Goal: Complete application form: Complete application form

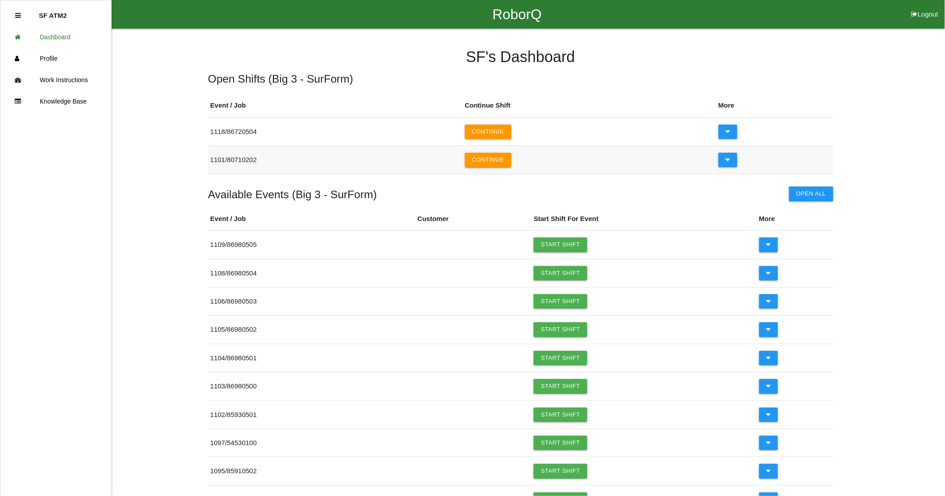
click at [495, 163] on button "Continue" at bounding box center [488, 160] width 46 height 14
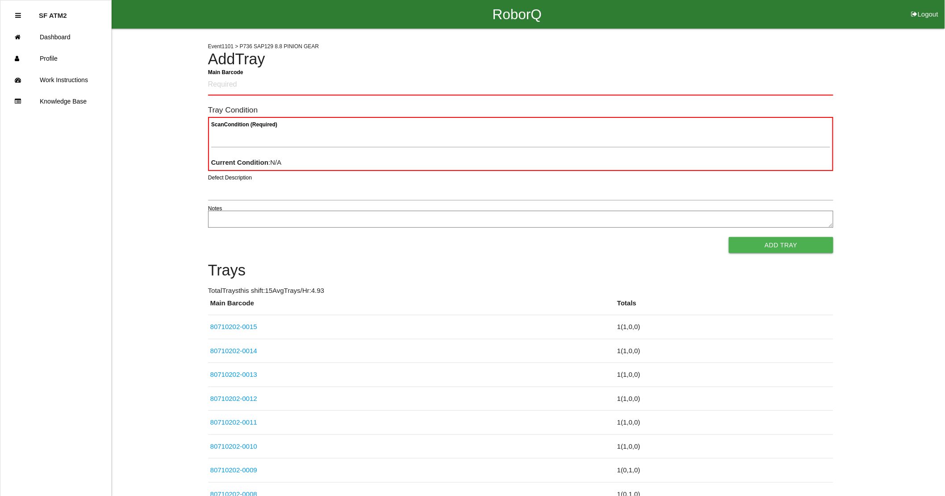
click at [238, 86] on Barcode "Main Barcode" at bounding box center [520, 85] width 625 height 21
type Barcode "80710202-0017"
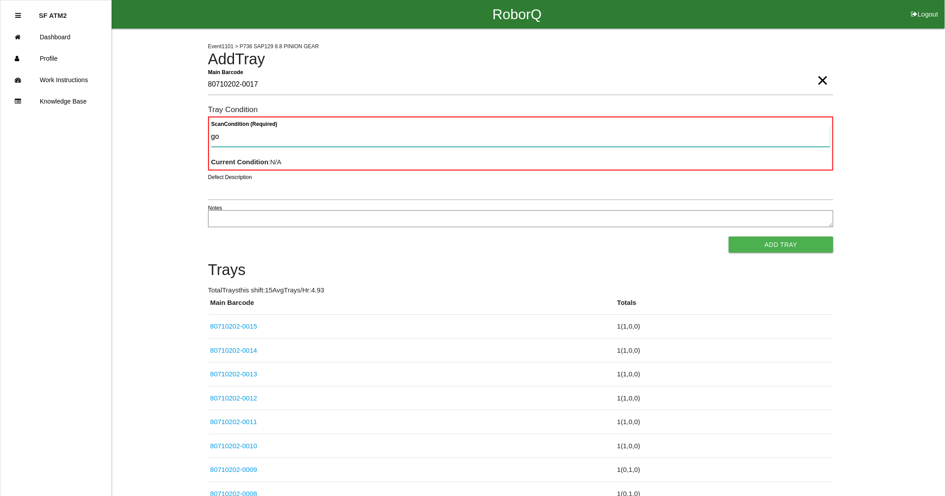
type Condition "goo"
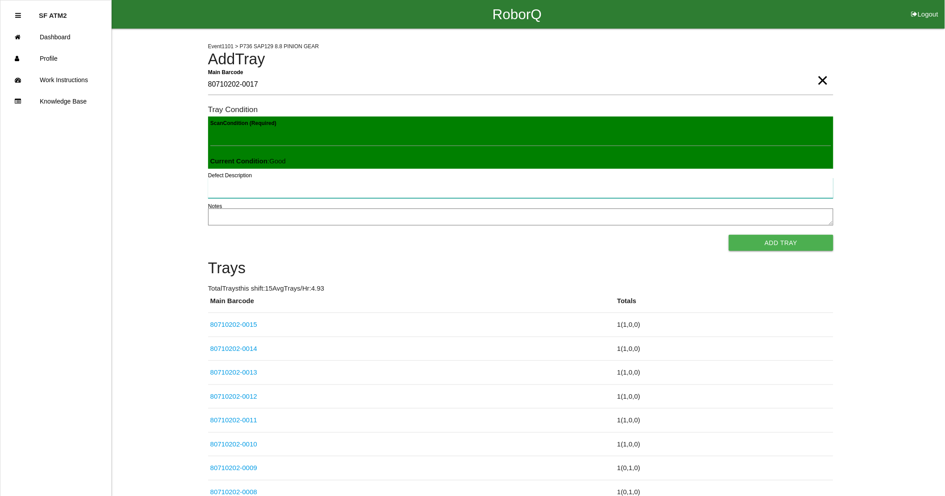
click at [729, 235] on button "Add Tray" at bounding box center [781, 243] width 104 height 16
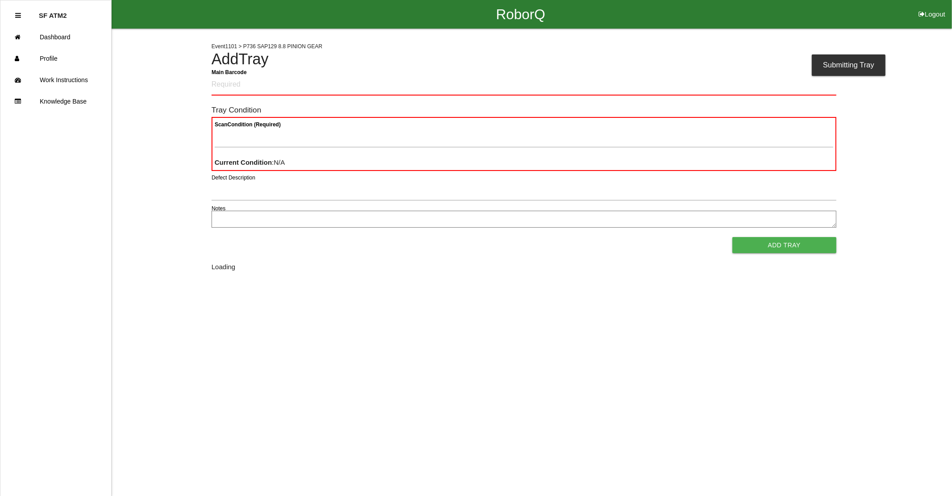
click at [733, 237] on button "Add Tray" at bounding box center [785, 245] width 104 height 16
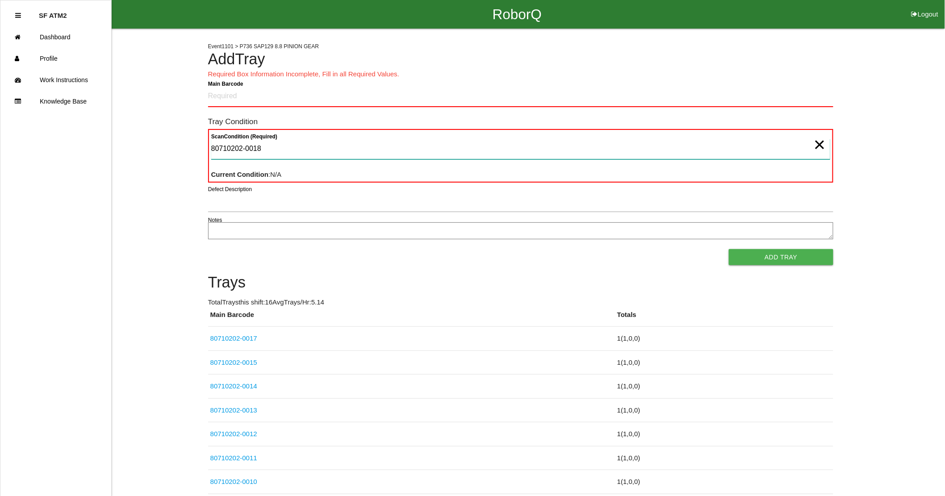
click at [293, 149] on Condition "80710202-0018" at bounding box center [520, 149] width 619 height 21
type Condition "8"
click at [312, 96] on Barcode "Main Barcode" at bounding box center [520, 96] width 625 height 21
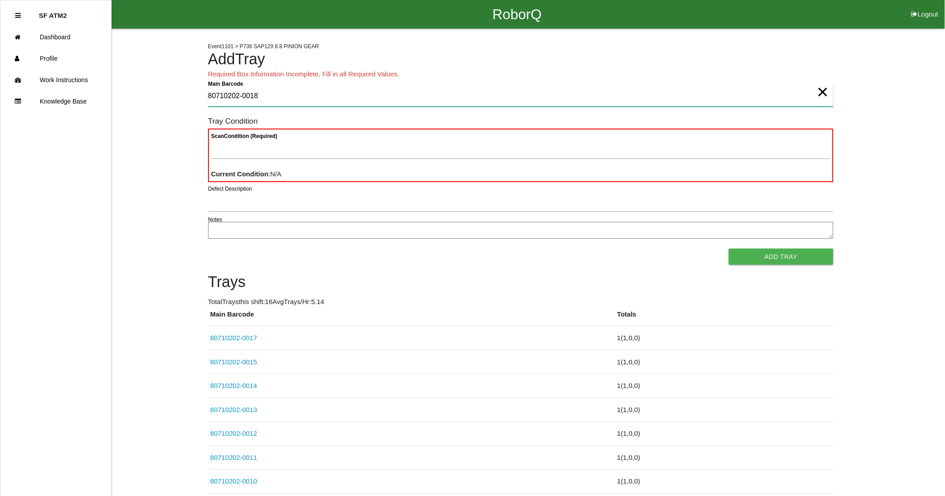
type Barcode "80710202-0018"
type Condition "goo"
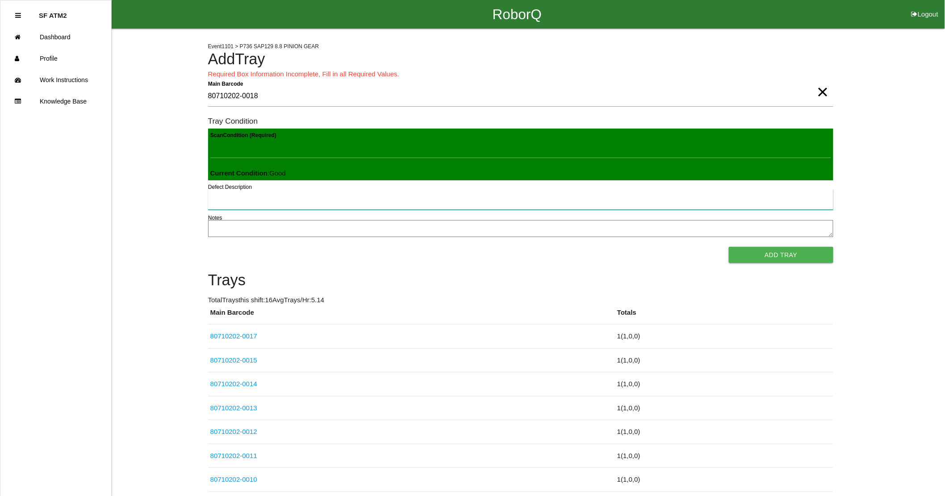
click at [729, 247] on button "Add Tray" at bounding box center [781, 255] width 104 height 16
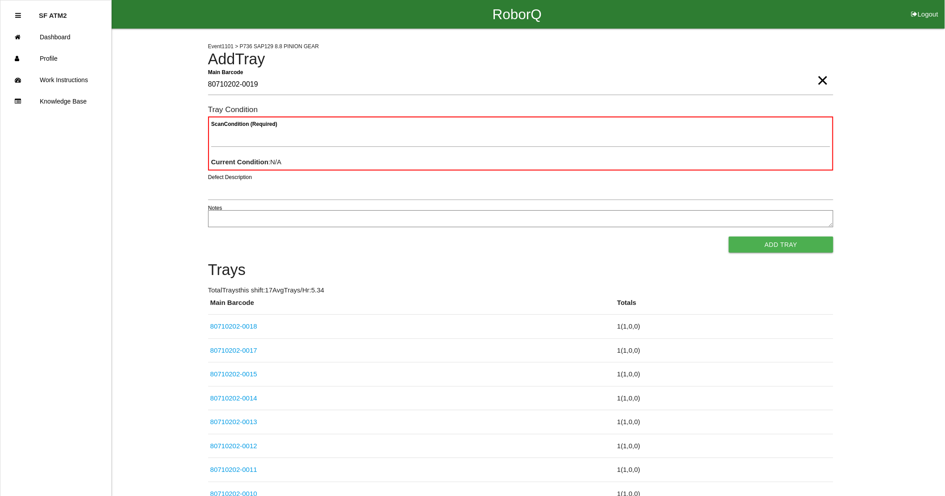
type Barcode "80710202-0019"
type Condition "goo"
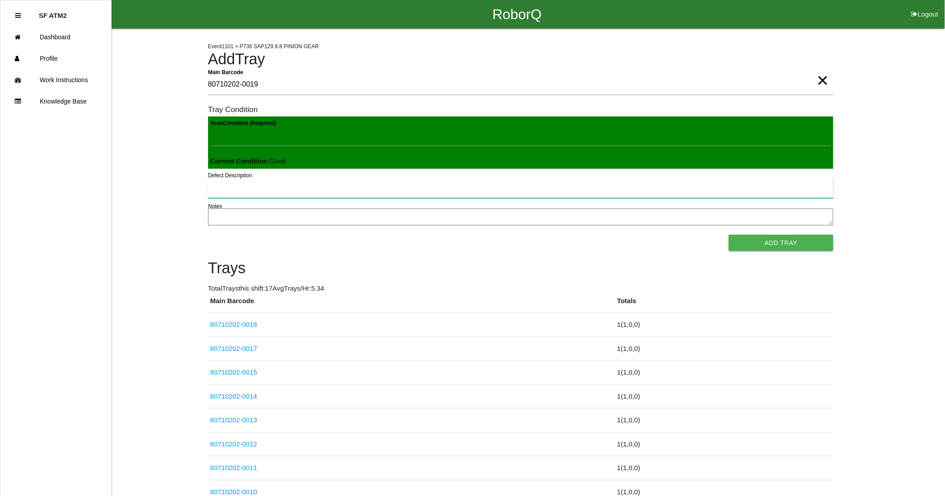
click at [729, 235] on button "Add Tray" at bounding box center [781, 243] width 104 height 16
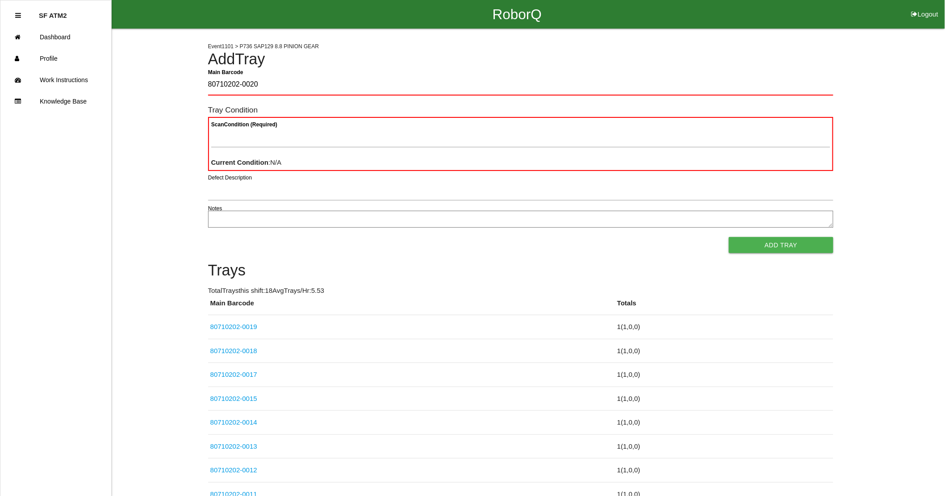
type Barcode "80710202-0020"
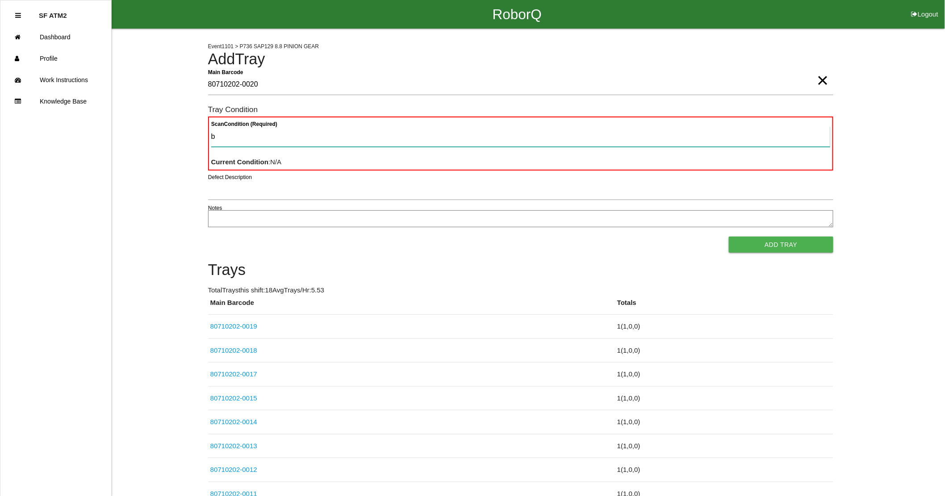
type Condition "ba"
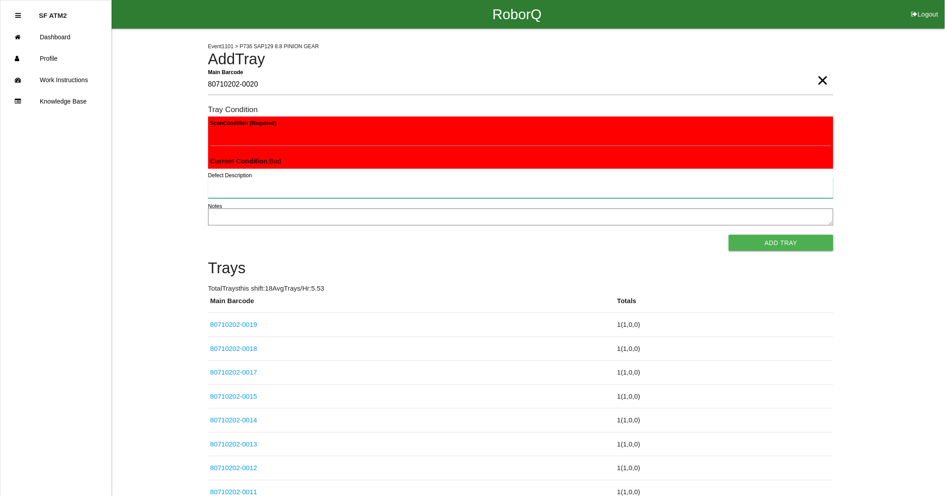
click at [729, 235] on button "Add Tray" at bounding box center [781, 243] width 104 height 16
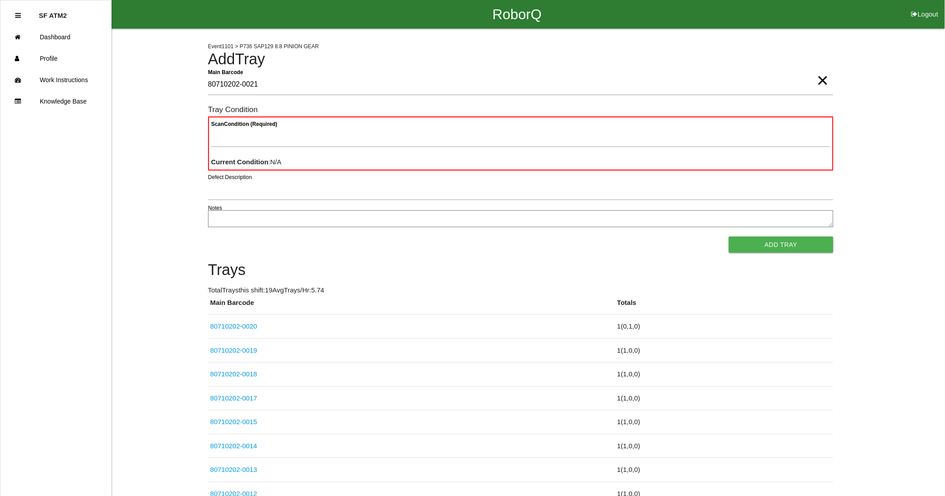
type Barcode "80710202-0021"
type Condition "goo"
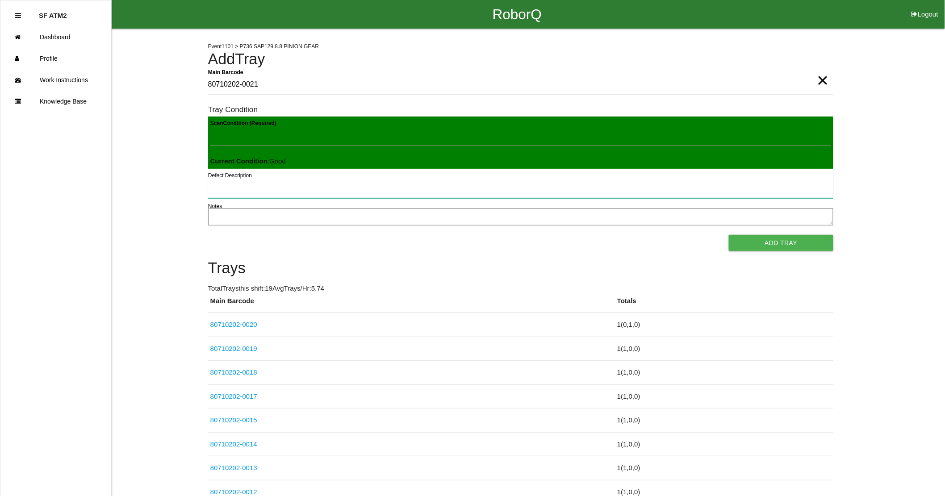
click at [729, 235] on button "Add Tray" at bounding box center [781, 243] width 104 height 16
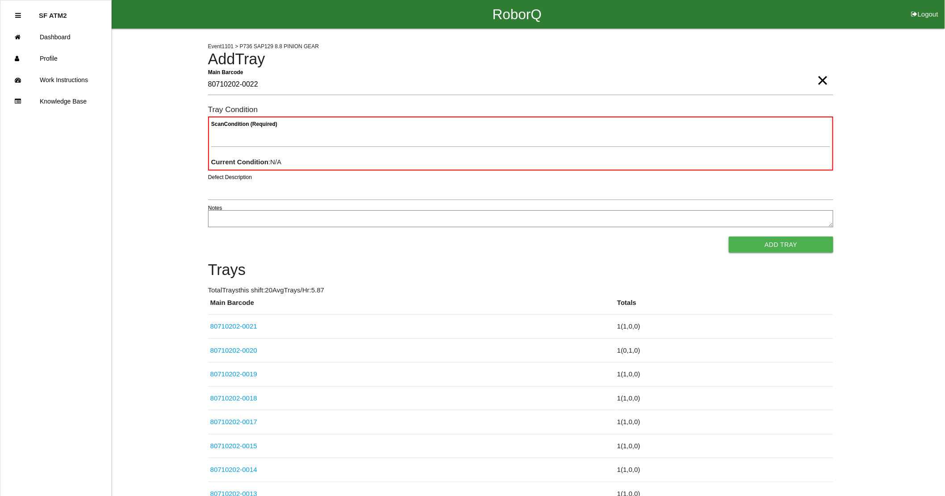
type Barcode "80710202-0022"
type Condition "goo"
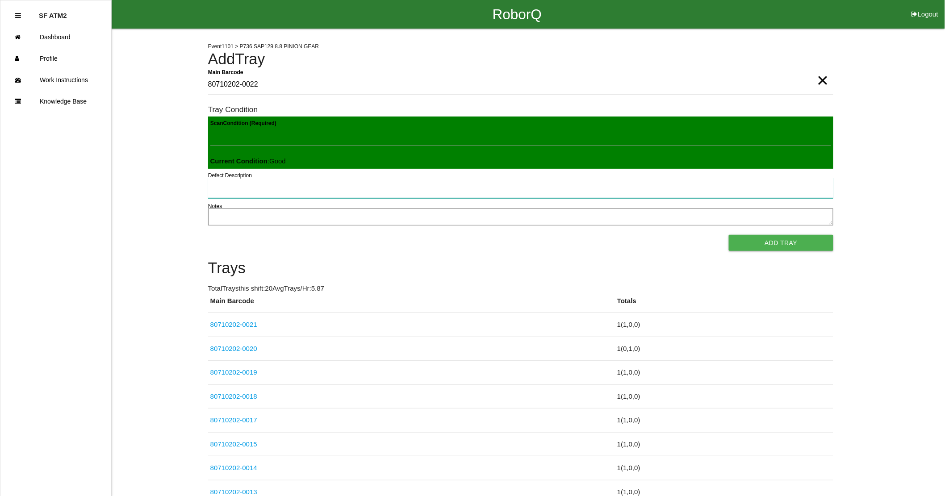
click at [729, 235] on button "Add Tray" at bounding box center [781, 243] width 104 height 16
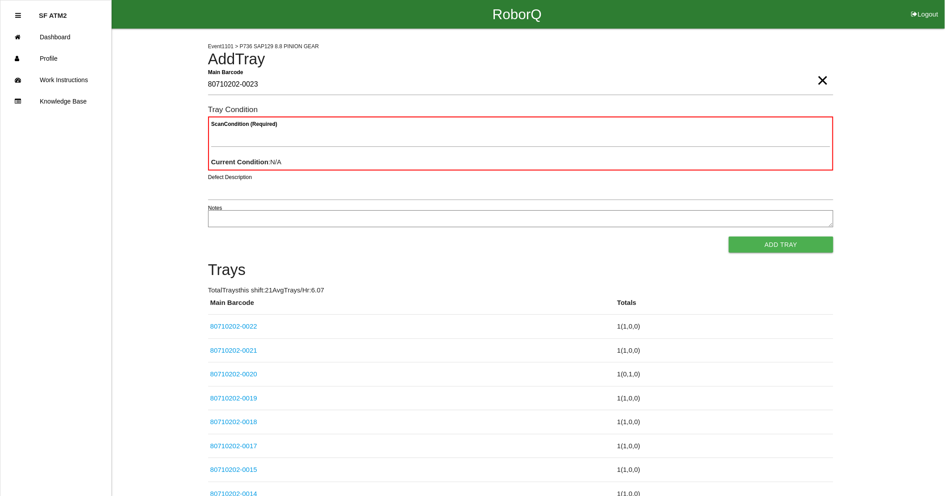
type Barcode "80710202-0023"
type Condition "goo"
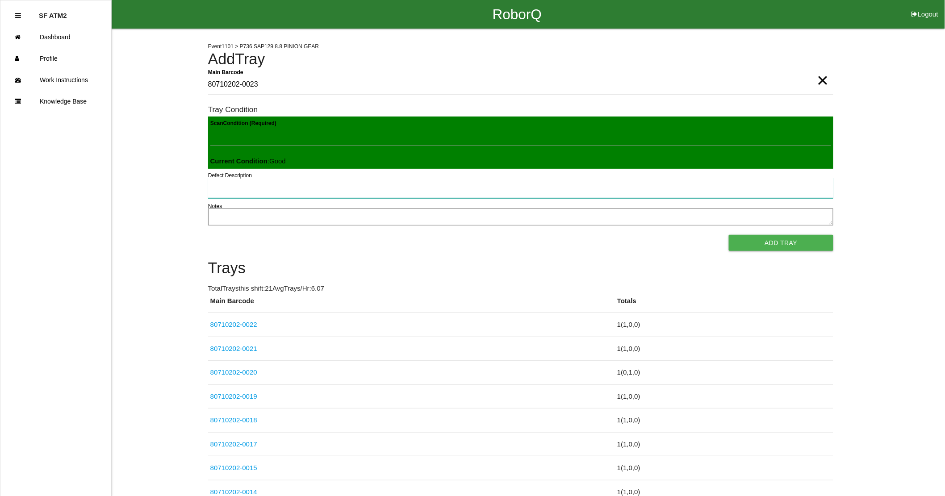
click at [729, 235] on button "Add Tray" at bounding box center [781, 243] width 104 height 16
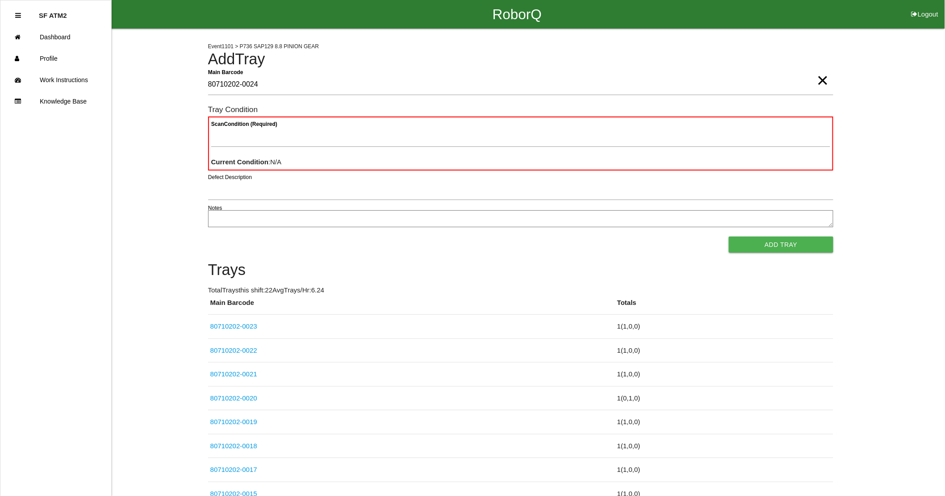
type Barcode "80710202-0024"
type Condition "goo"
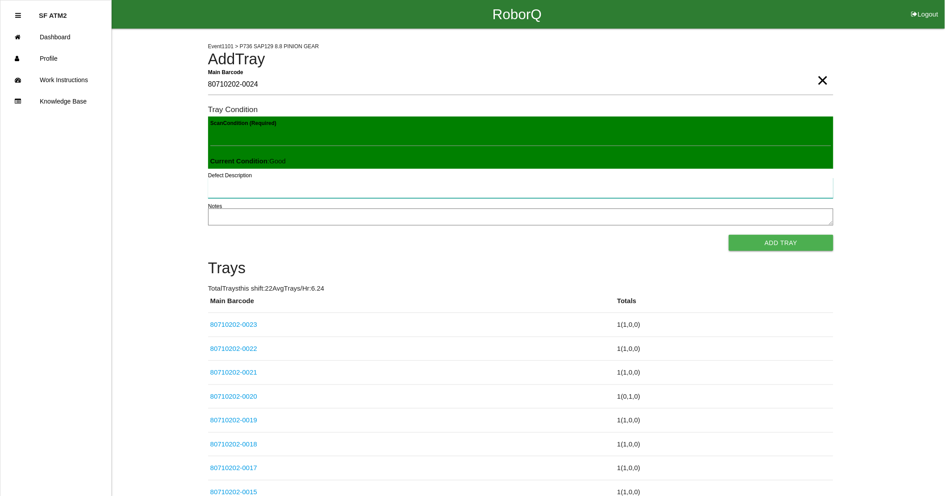
click at [729, 235] on button "Add Tray" at bounding box center [781, 243] width 104 height 16
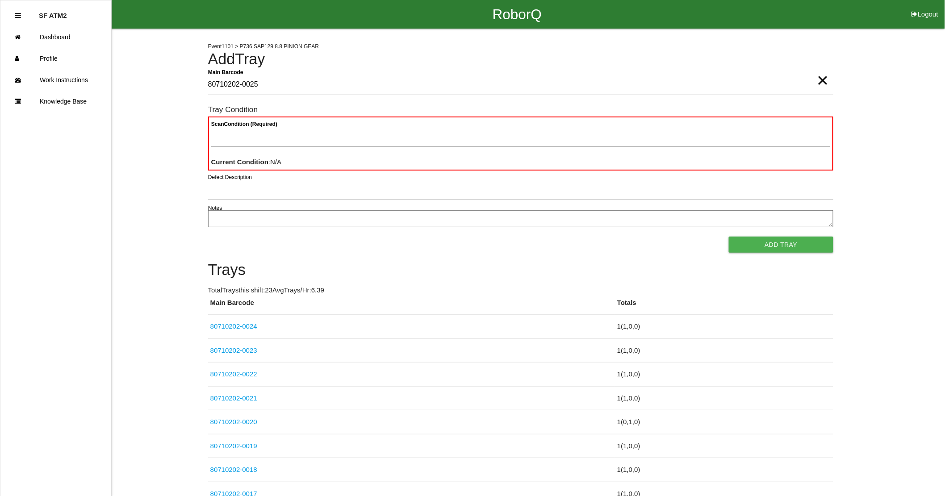
type Barcode "80710202-0025"
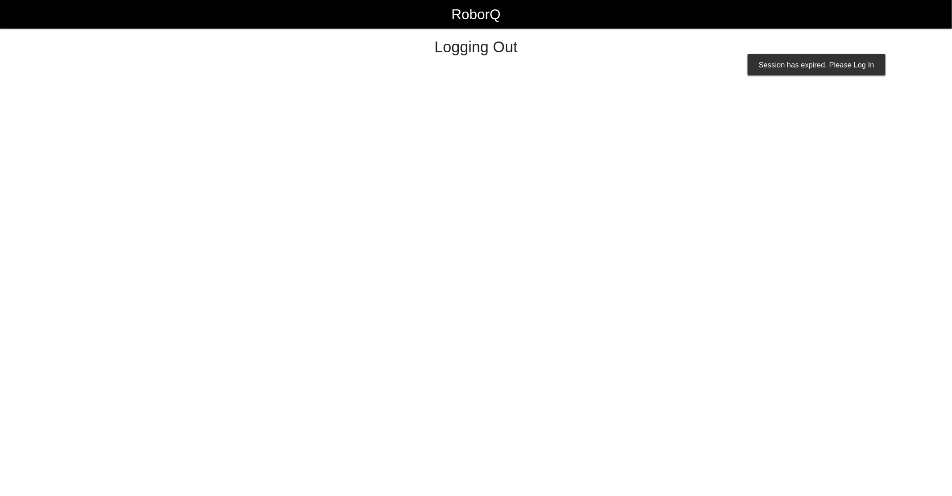
select select "Worker"
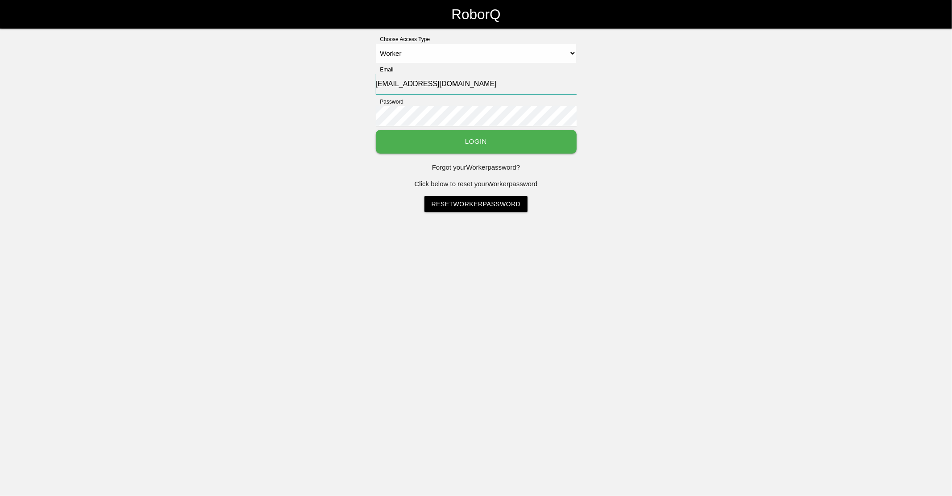
click at [396, 87] on input "sfmaac@big3precision.com" at bounding box center [476, 84] width 201 height 21
type input "sfatm2@big3precision.com"
click at [376, 130] on button "Login" at bounding box center [476, 142] width 201 height 24
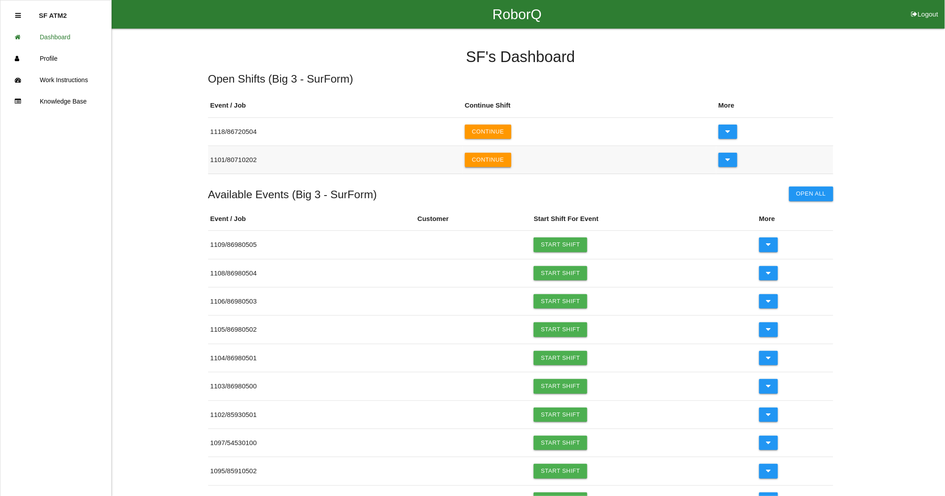
click at [511, 159] on button "Continue" at bounding box center [488, 160] width 46 height 14
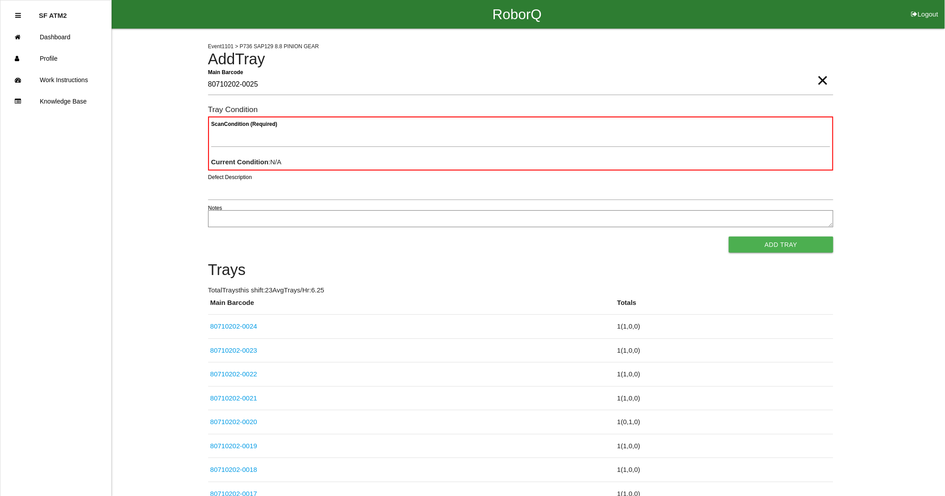
type Barcode "80710202-0025"
type Condition "goo"
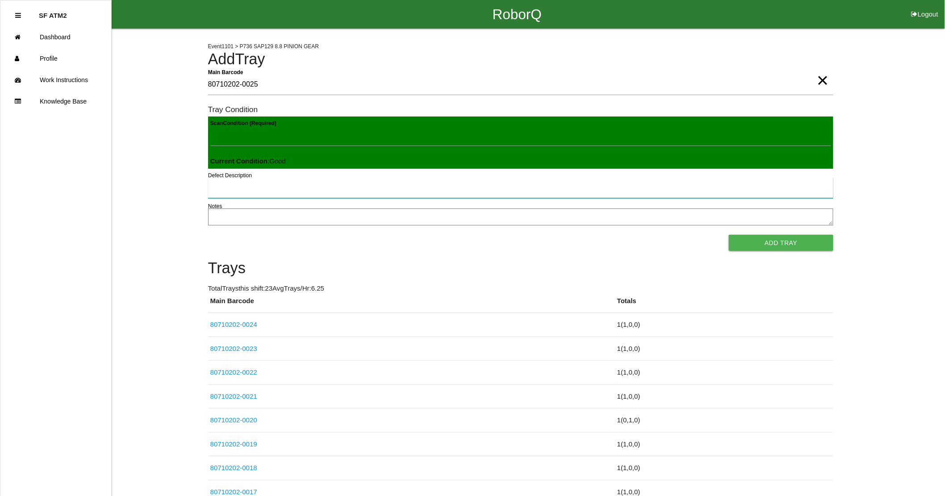
click at [729, 235] on button "Add Tray" at bounding box center [781, 243] width 104 height 16
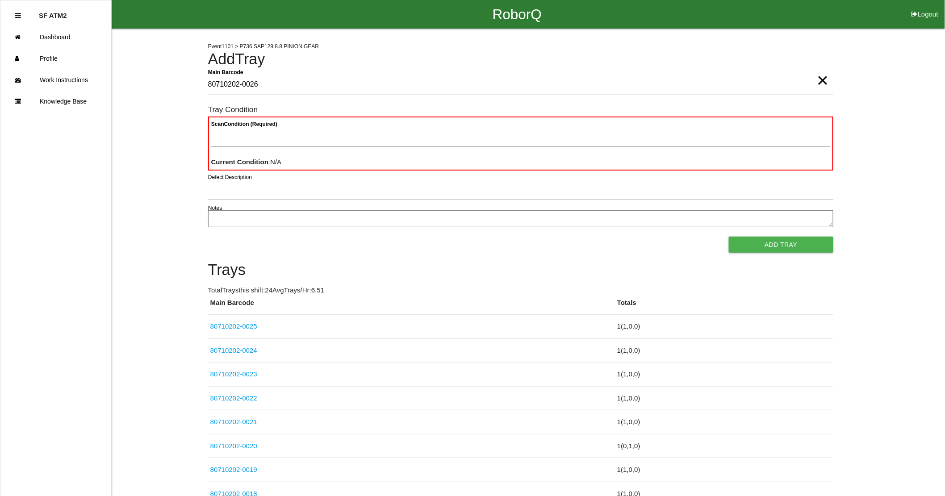
type Barcode "80710202-0026"
type Condition "goo"
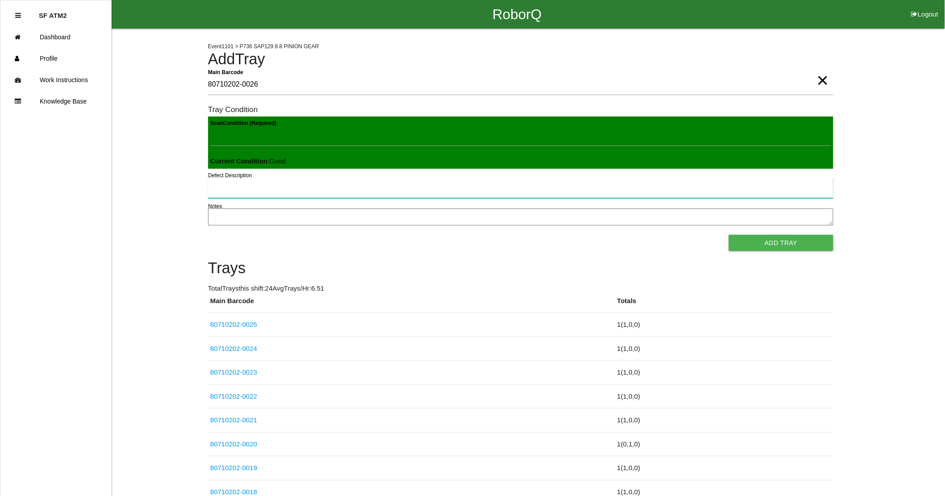
click at [729, 235] on button "Add Tray" at bounding box center [781, 243] width 104 height 16
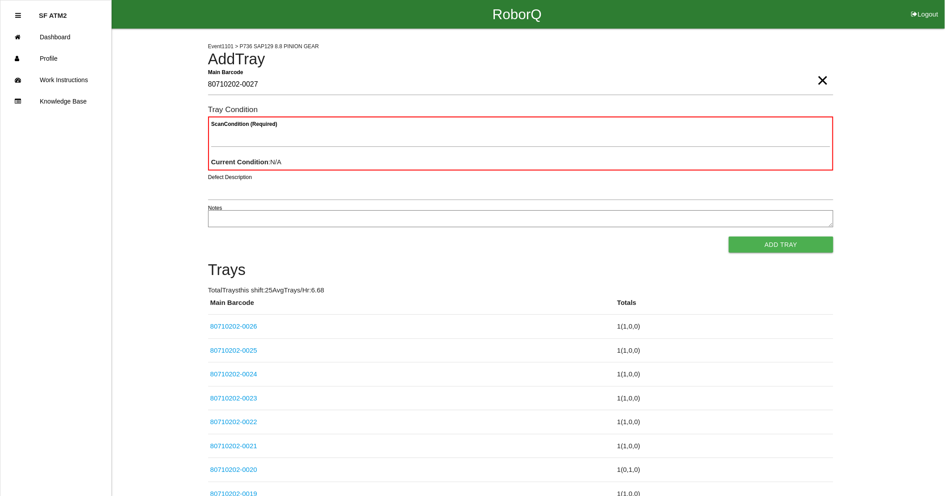
type Barcode "80710202-0027"
type Condition "goo"
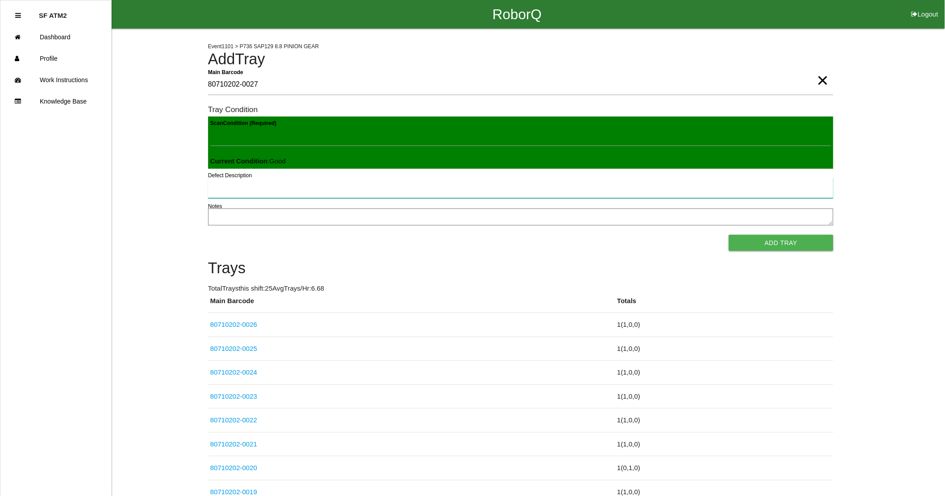
click at [729, 235] on button "Add Tray" at bounding box center [781, 243] width 104 height 16
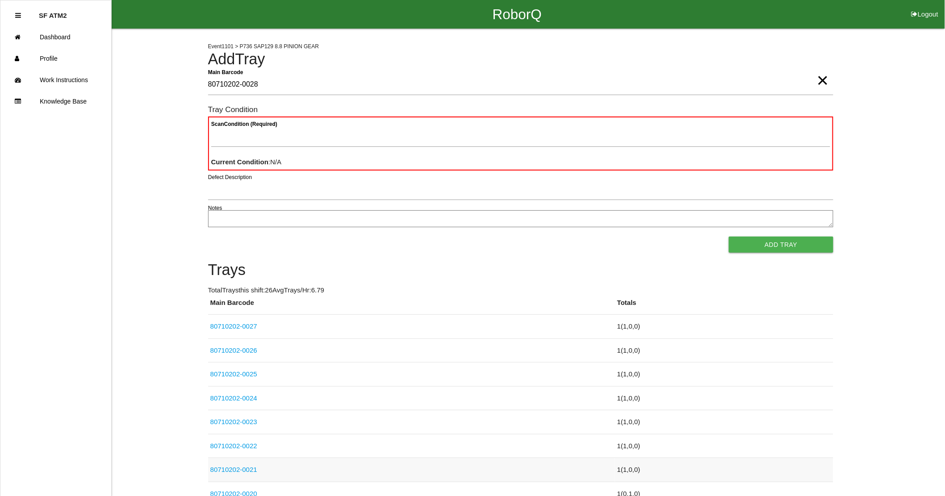
type Barcode "80710202-0028"
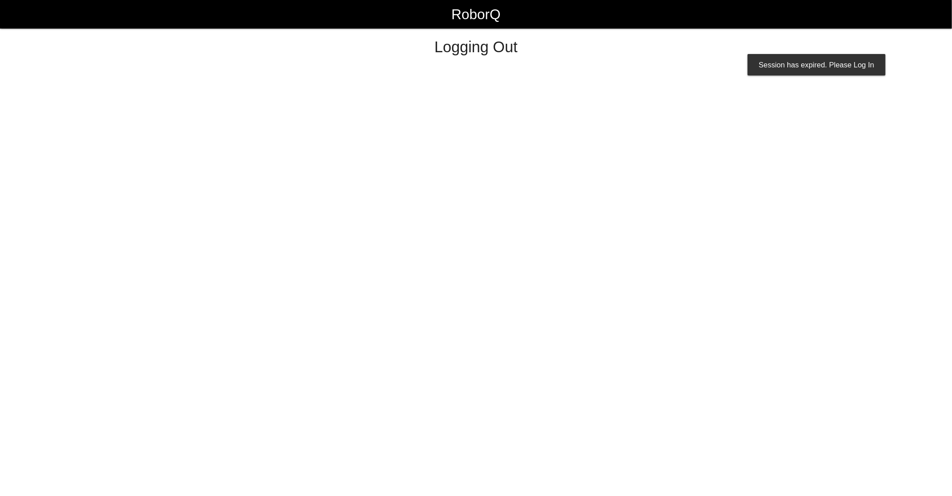
select select "Worker"
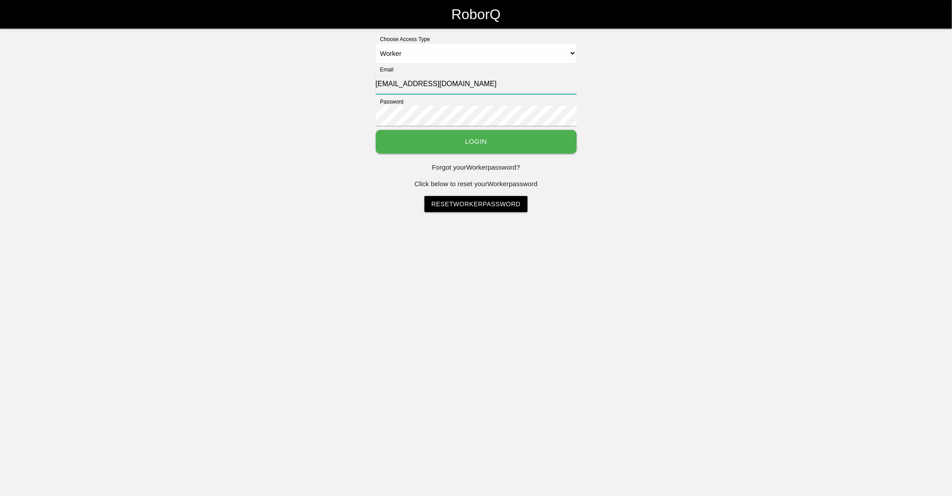
click at [398, 84] on input "sfmaac@big3precision.com" at bounding box center [476, 84] width 201 height 21
type input "sfatm2@big3precision.com"
click at [439, 149] on button "Login" at bounding box center [476, 142] width 201 height 24
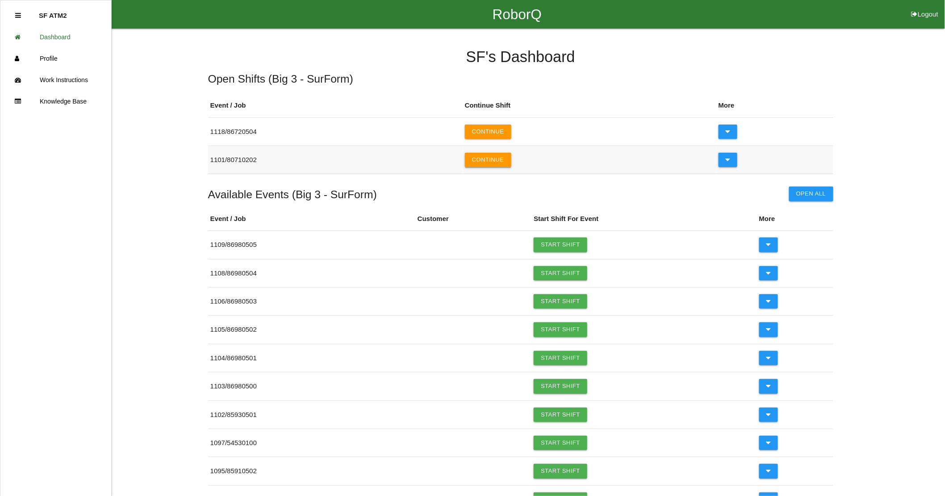
click at [492, 155] on button "Continue" at bounding box center [488, 160] width 46 height 14
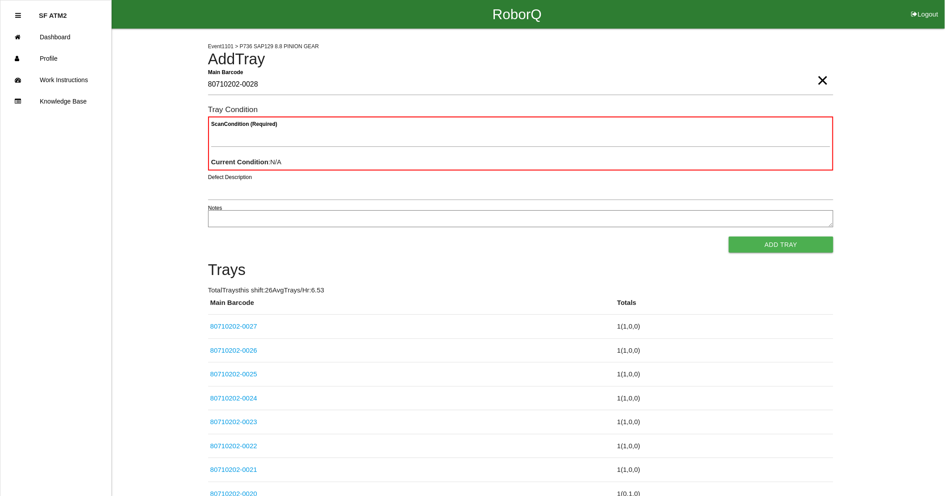
type Barcode "80710202-0028"
type Condition "ba"
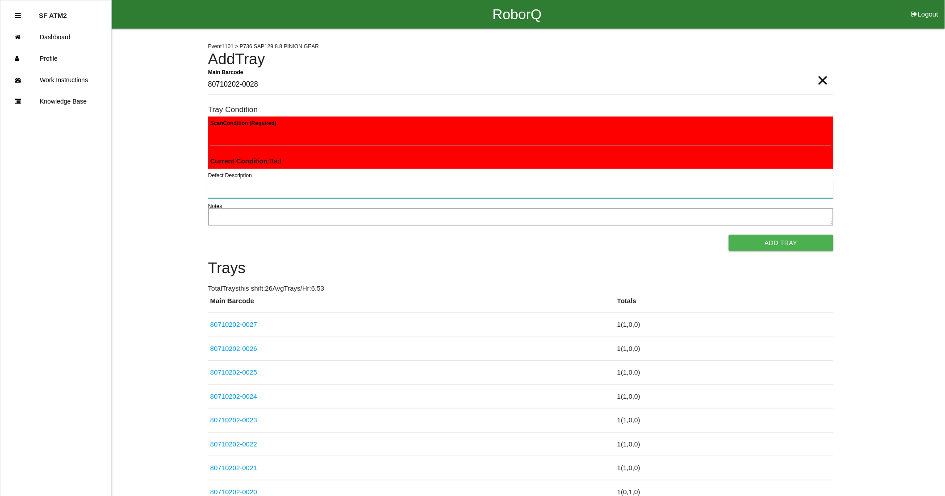
click at [729, 235] on button "Add Tray" at bounding box center [781, 243] width 104 height 16
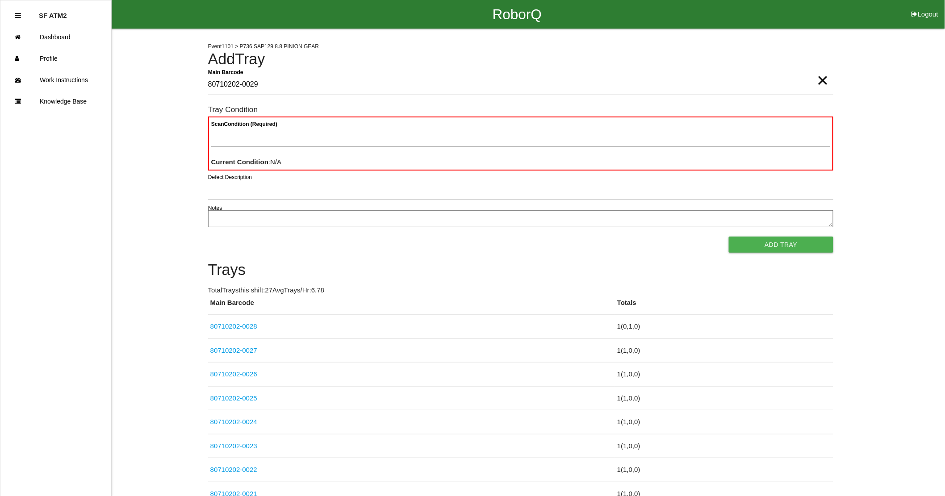
type Barcode "80710202-0029"
type Condition "ba"
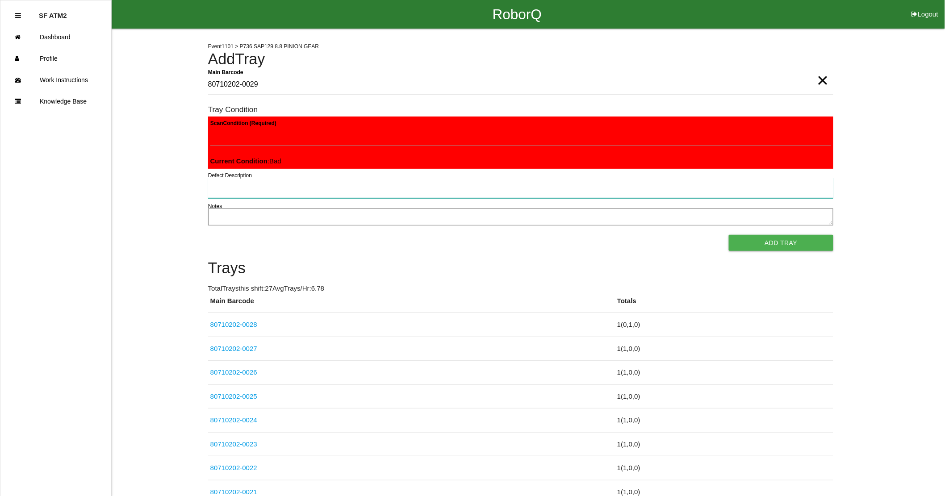
click at [729, 235] on button "Add Tray" at bounding box center [781, 243] width 104 height 16
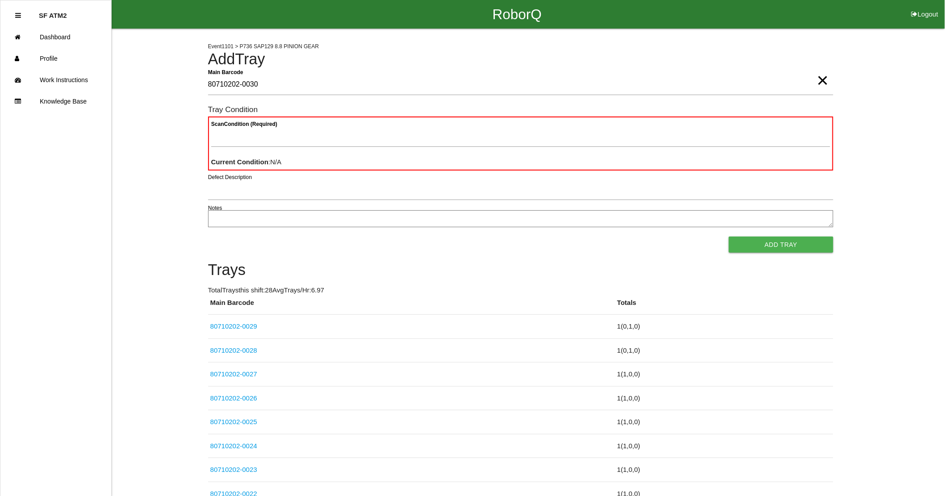
type Barcode "80710202-0030"
type Condition "ba"
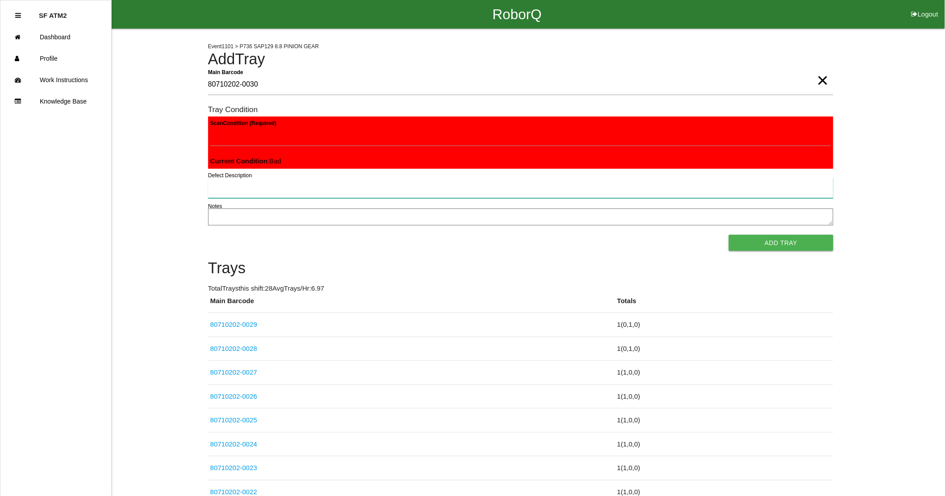
click at [729, 235] on button "Add Tray" at bounding box center [781, 243] width 104 height 16
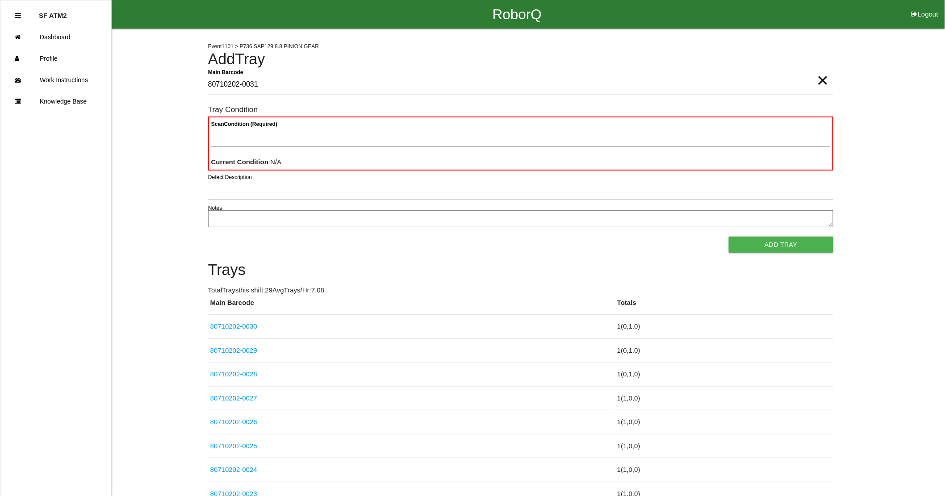
type Barcode "80710202-0031"
type Condition "ba"
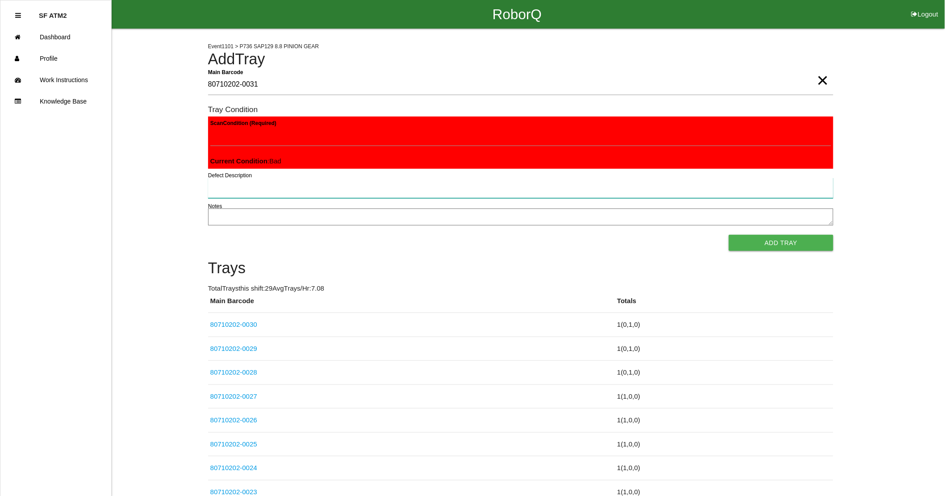
click at [729, 235] on button "Add Tray" at bounding box center [781, 243] width 104 height 16
